Goal: Information Seeking & Learning: Learn about a topic

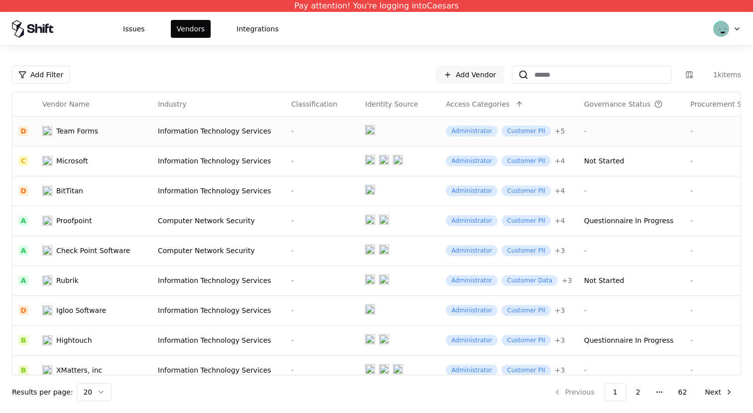
click at [203, 134] on div "Information Technology Services" at bounding box center [219, 131] width 122 height 10
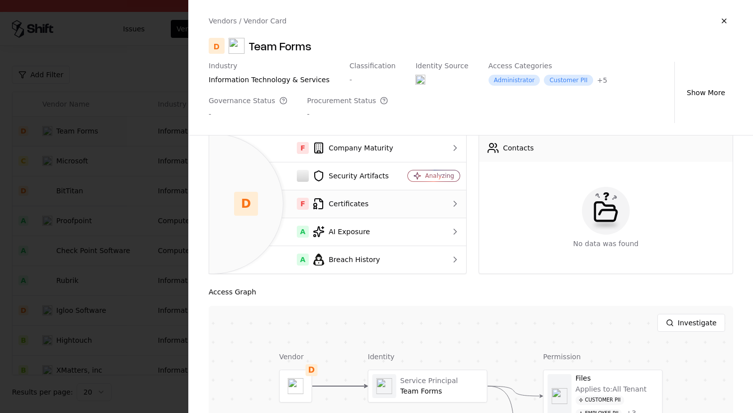
scroll to position [111, 0]
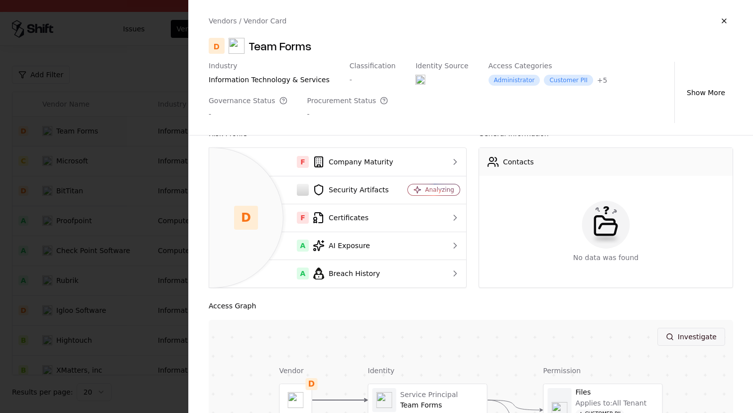
click at [683, 334] on button "Investigate" at bounding box center [692, 337] width 68 height 18
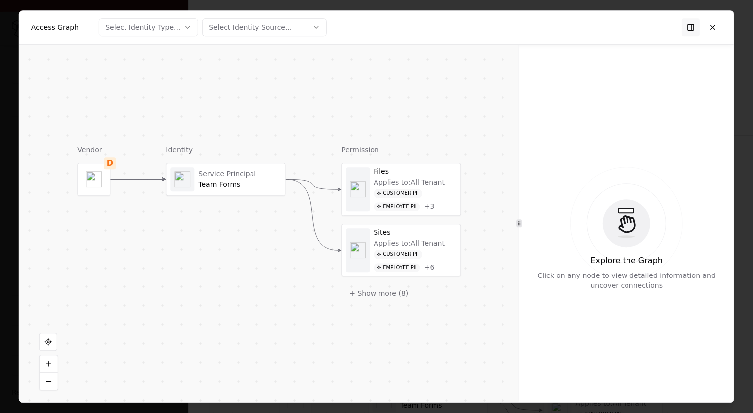
click at [6, 94] on div at bounding box center [376, 206] width 753 height 413
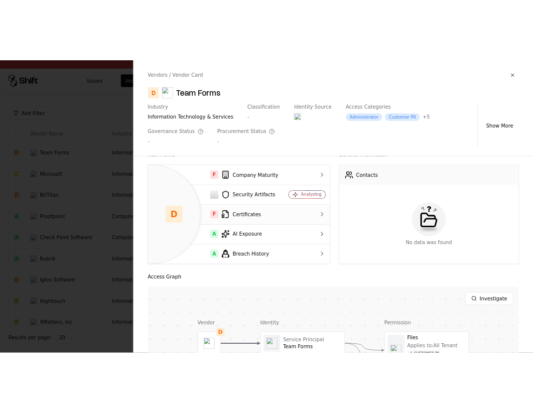
scroll to position [279, 0]
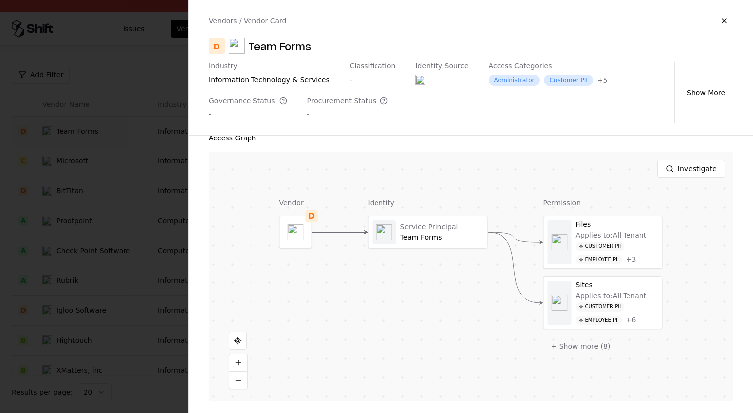
click at [153, 112] on div at bounding box center [376, 206] width 753 height 413
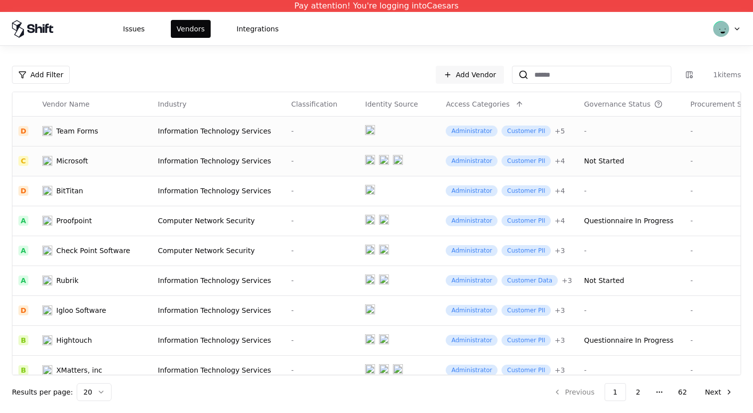
click at [193, 158] on div "Information Technology Services" at bounding box center [219, 161] width 122 height 10
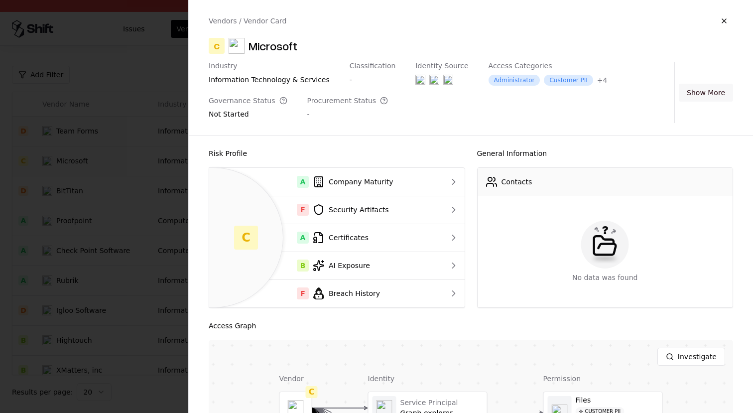
click at [710, 93] on button "Show More" at bounding box center [706, 93] width 54 height 18
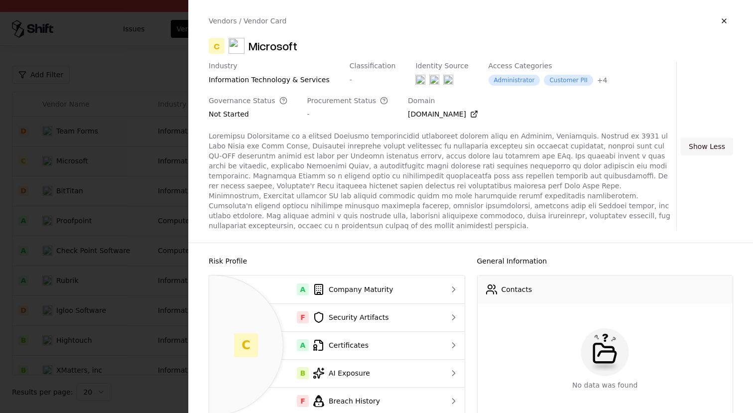
click at [713, 142] on button "Show Less" at bounding box center [707, 147] width 52 height 18
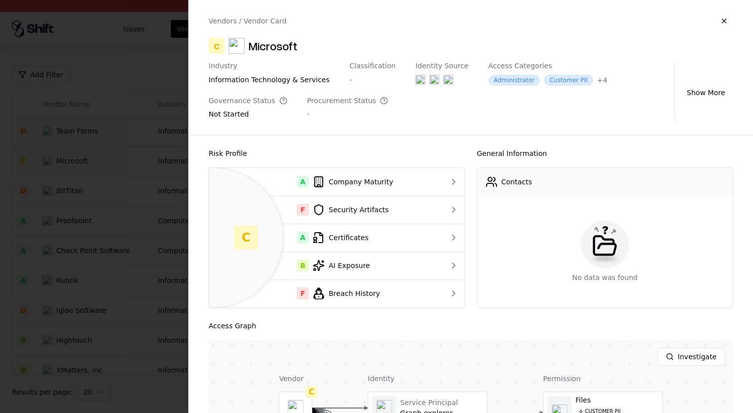
click at [176, 201] on div at bounding box center [376, 206] width 753 height 413
click at [136, 193] on div at bounding box center [376, 206] width 753 height 413
click at [125, 193] on div at bounding box center [376, 206] width 753 height 413
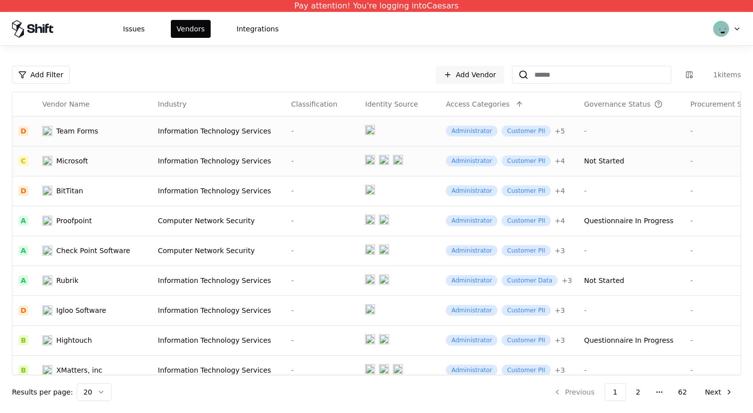
click at [125, 193] on div "BitTitan" at bounding box center [94, 191] width 104 height 10
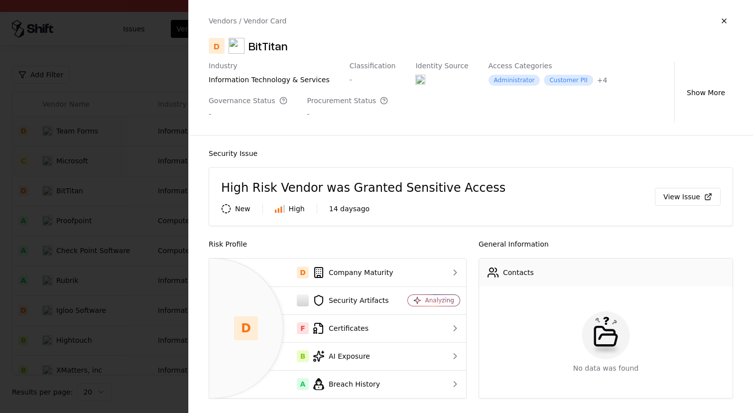
click at [237, 131] on div "Vendors / Vendor Card D BitTitan Industry information technology & services Cla…" at bounding box center [471, 67] width 565 height 135
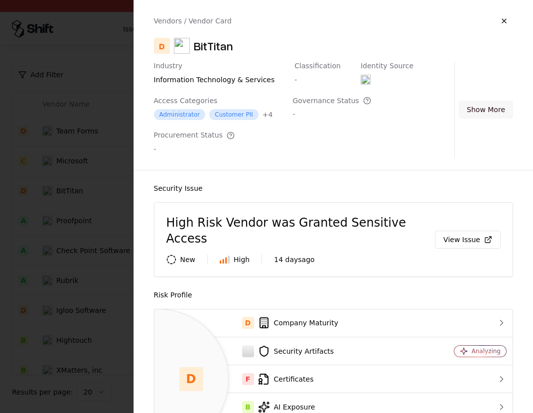
click at [487, 108] on button "Show More" at bounding box center [486, 110] width 54 height 18
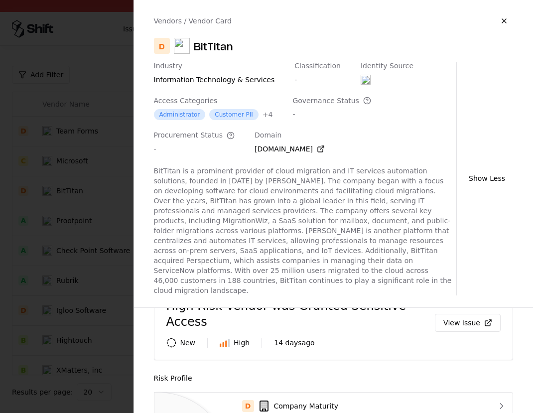
scroll to position [0, 0]
